Goal: Task Accomplishment & Management: Manage account settings

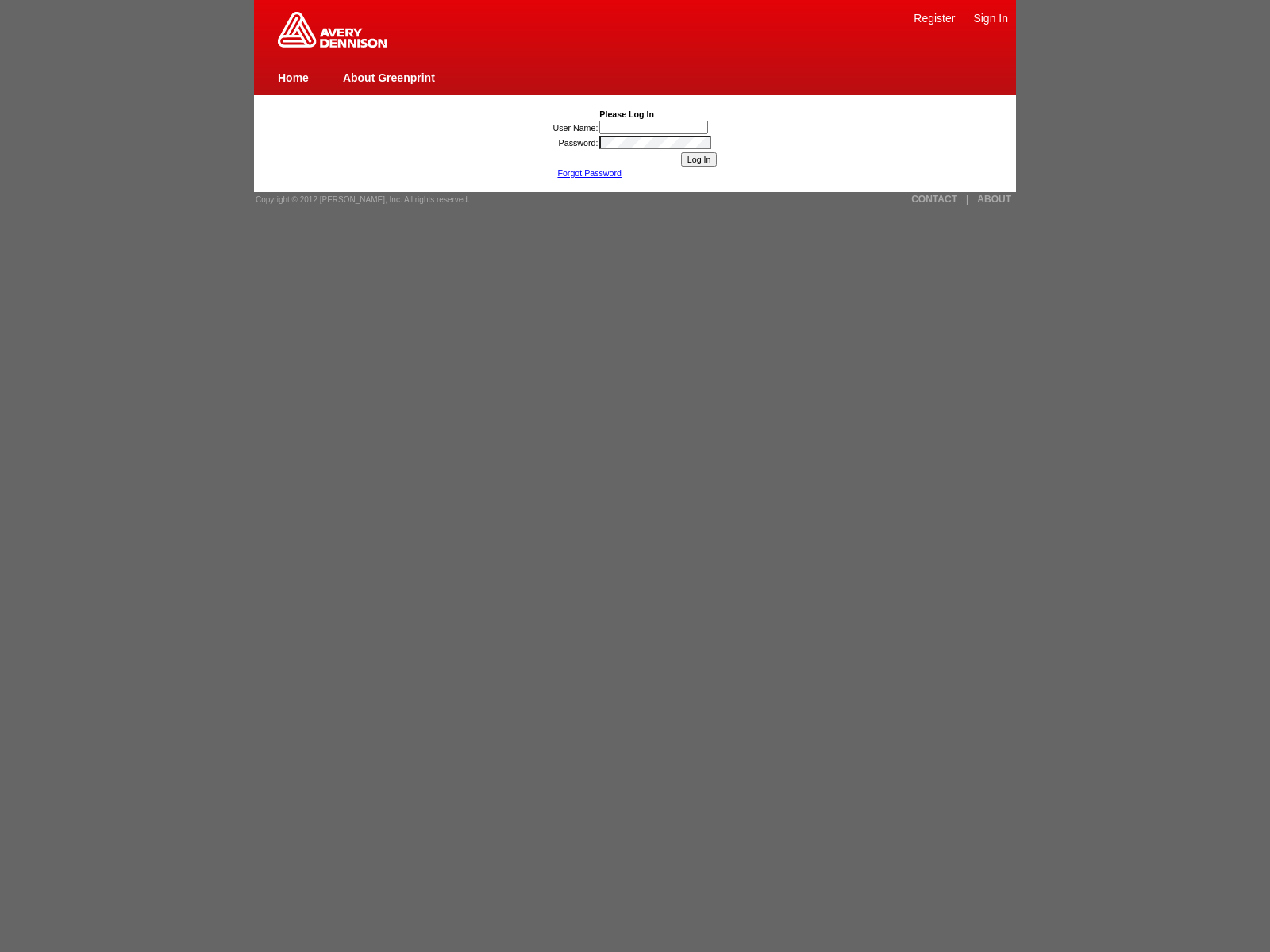
click at [589, 173] on link "Forgot Password" at bounding box center [590, 173] width 65 height 10
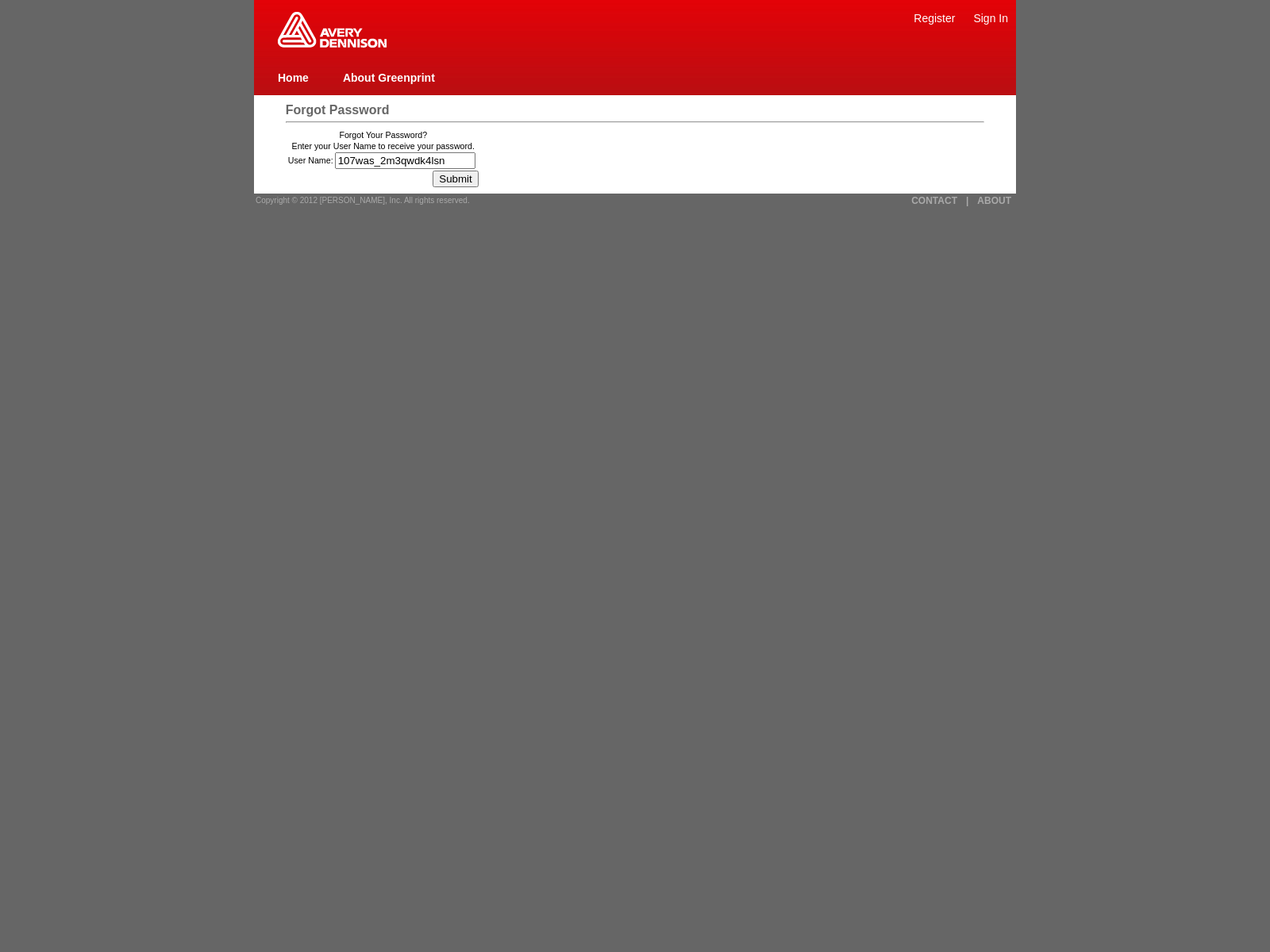
type input "107was_2m3qwdk4lsng"
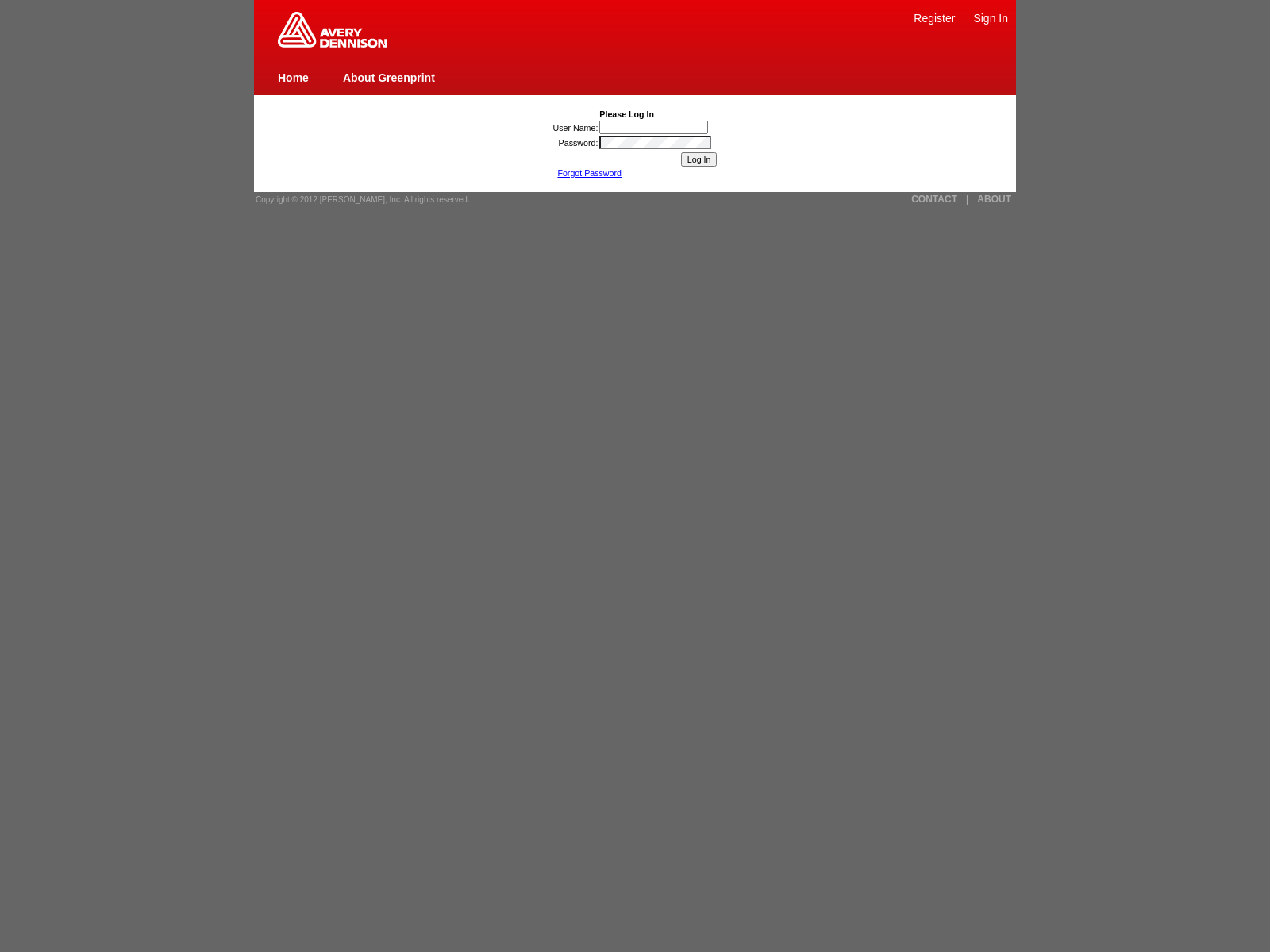
click at [589, 173] on link "Forgot Password" at bounding box center [590, 173] width 65 height 10
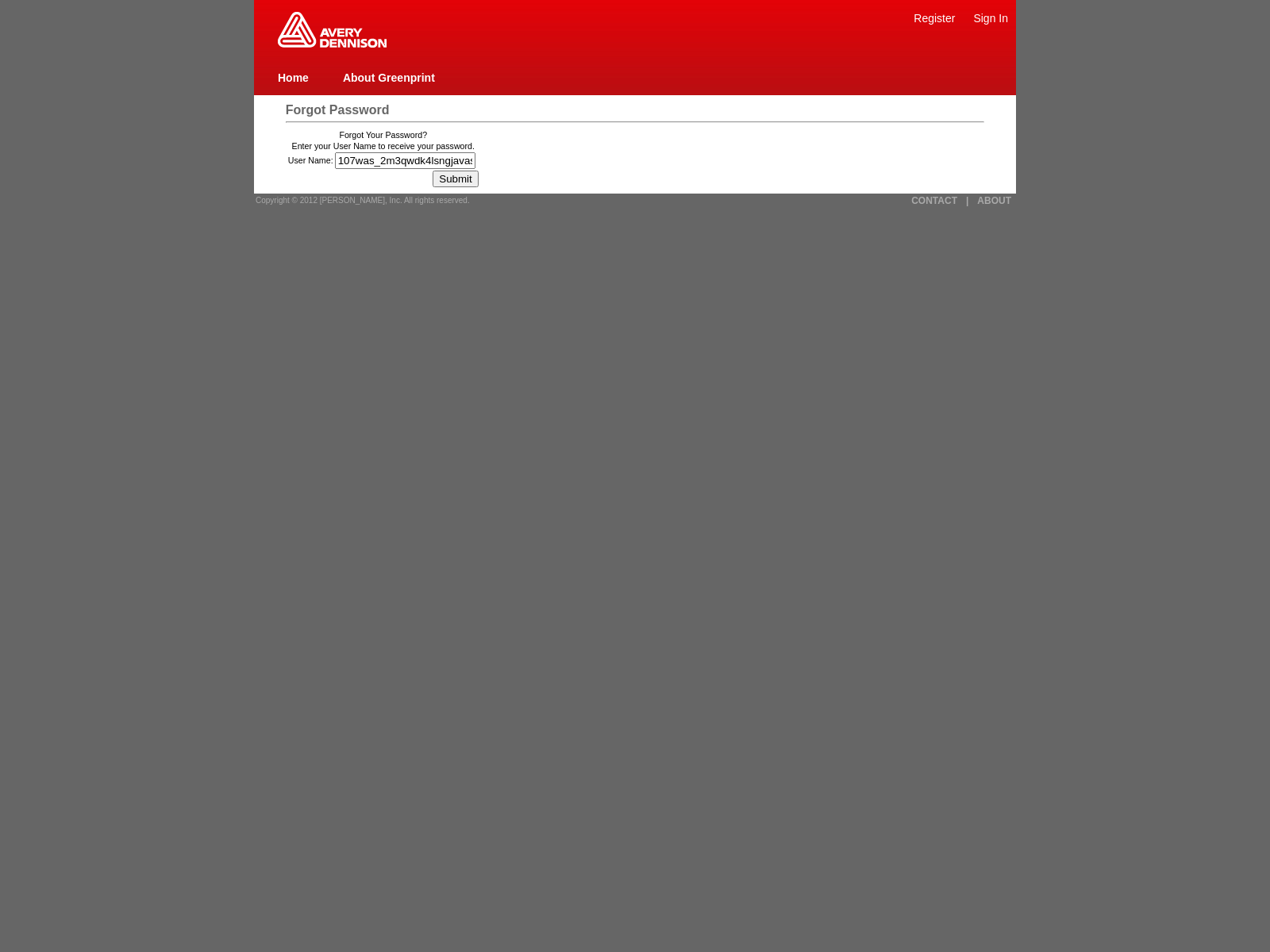
type input "107was_2m3qwdk4lsngjavascript:[DOMAIN_NAME]._tenable_wasscan_js_namespace_taint…"
